Goal: Unclear

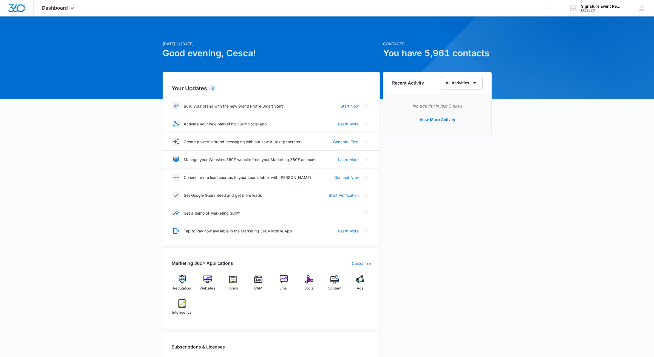
click at [284, 282] on img at bounding box center [284, 279] width 8 height 8
